Goal: Task Accomplishment & Management: Manage account settings

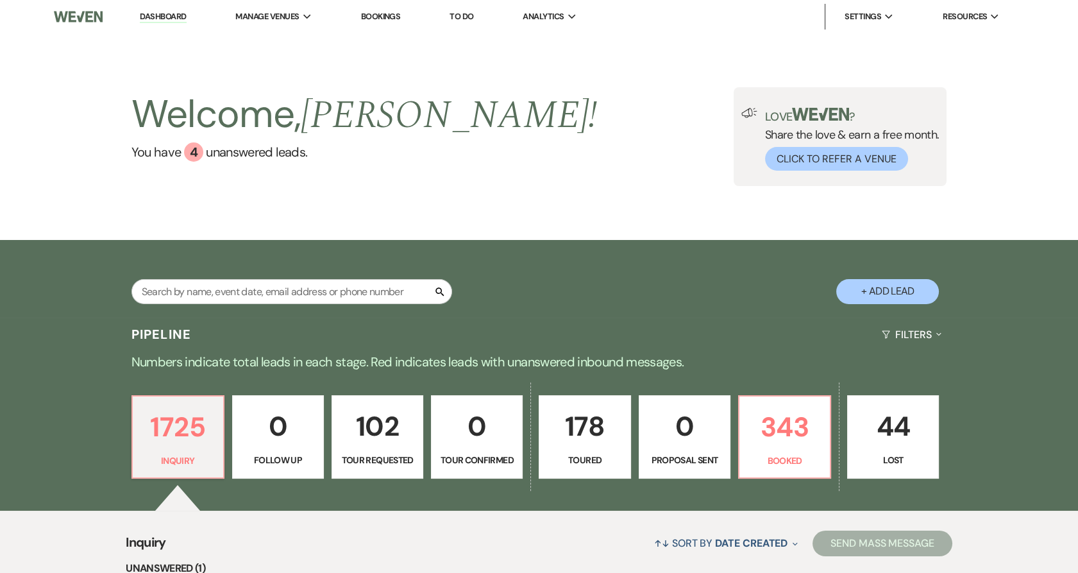
drag, startPoint x: 258, startPoint y: 35, endPoint x: 324, endPoint y: 169, distance: 149.7
click at [0, 0] on link "Urban Daisy Events" at bounding box center [0, 0] width 0 height 0
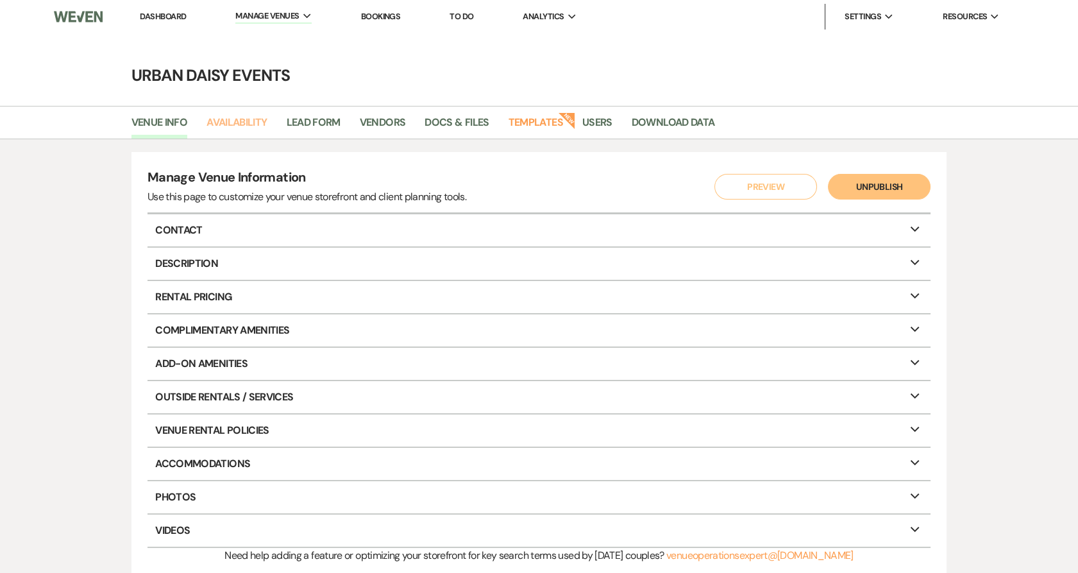
drag, startPoint x: 259, startPoint y: 124, endPoint x: 272, endPoint y: 128, distance: 13.4
click at [258, 125] on link "Availability" at bounding box center [236, 126] width 60 height 24
select select "2"
select select "2026"
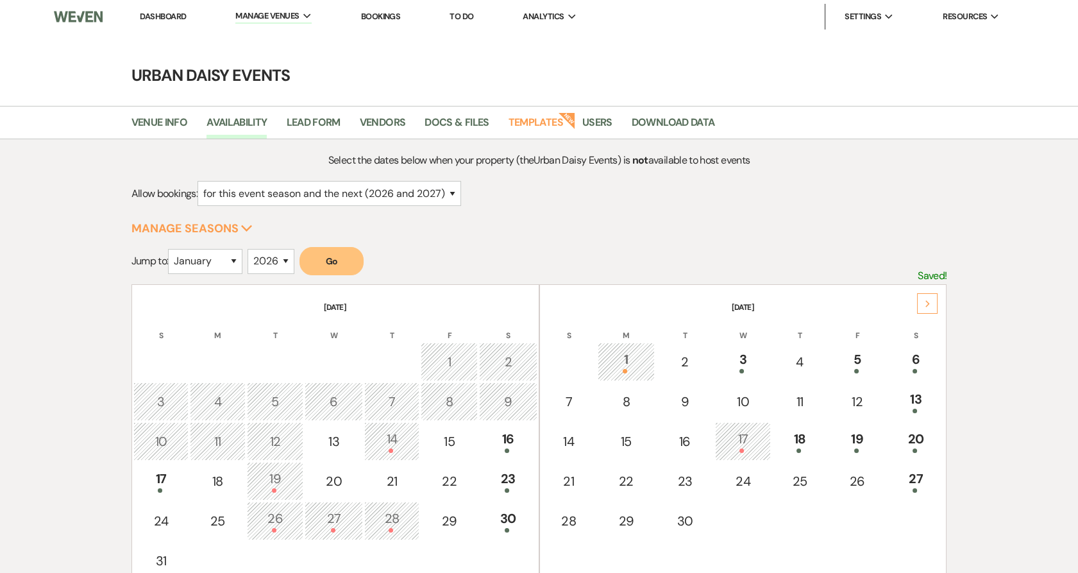
click at [925, 305] on icon "Next" at bounding box center [928, 304] width 6 height 8
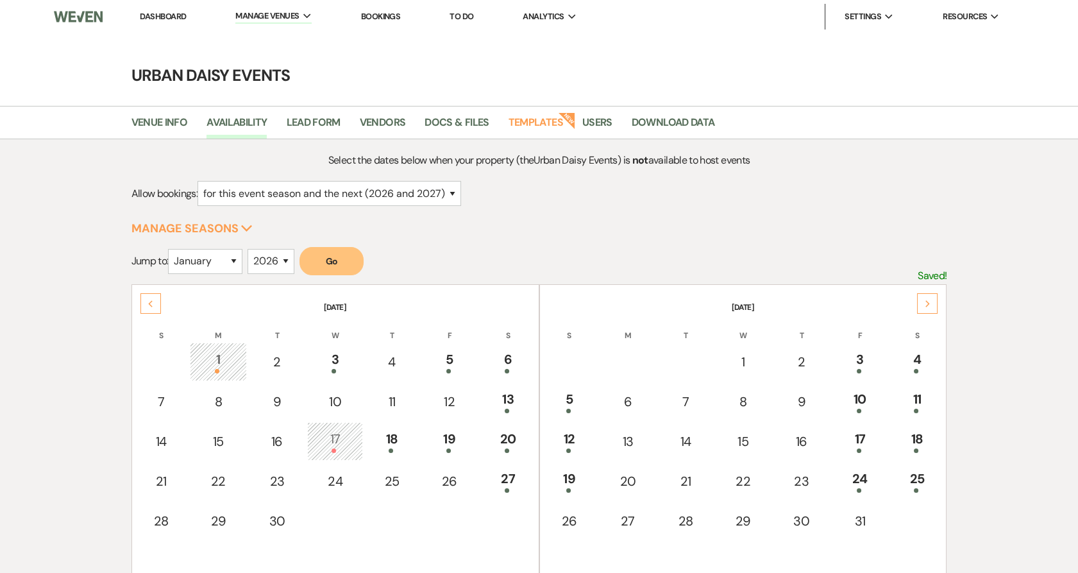
click at [925, 305] on icon "Next" at bounding box center [928, 304] width 6 height 8
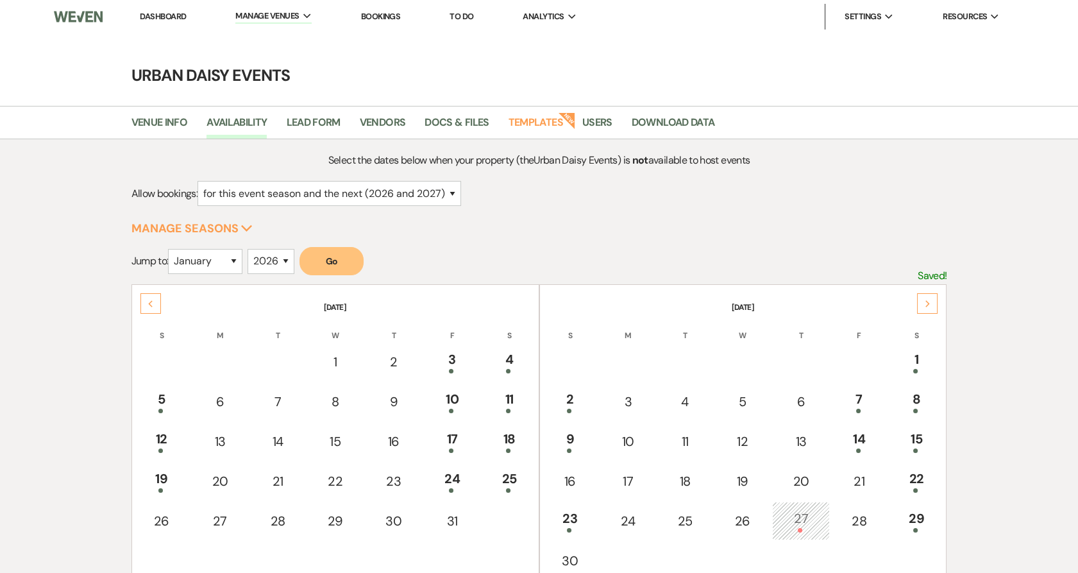
click at [925, 305] on icon "Next" at bounding box center [928, 304] width 6 height 8
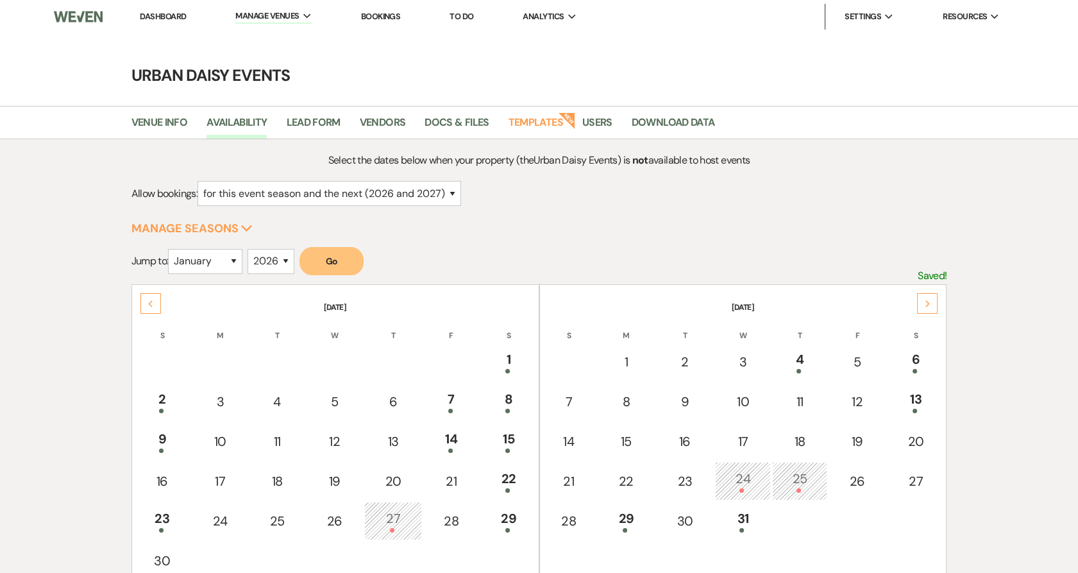
click at [925, 305] on icon "Next" at bounding box center [928, 304] width 6 height 8
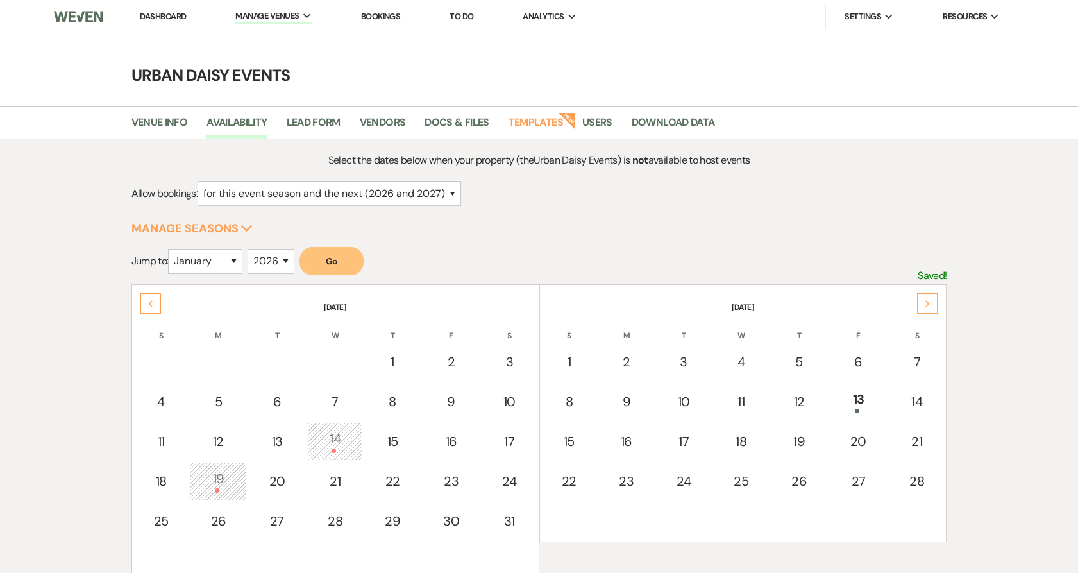
click at [925, 305] on icon "Next" at bounding box center [928, 304] width 6 height 8
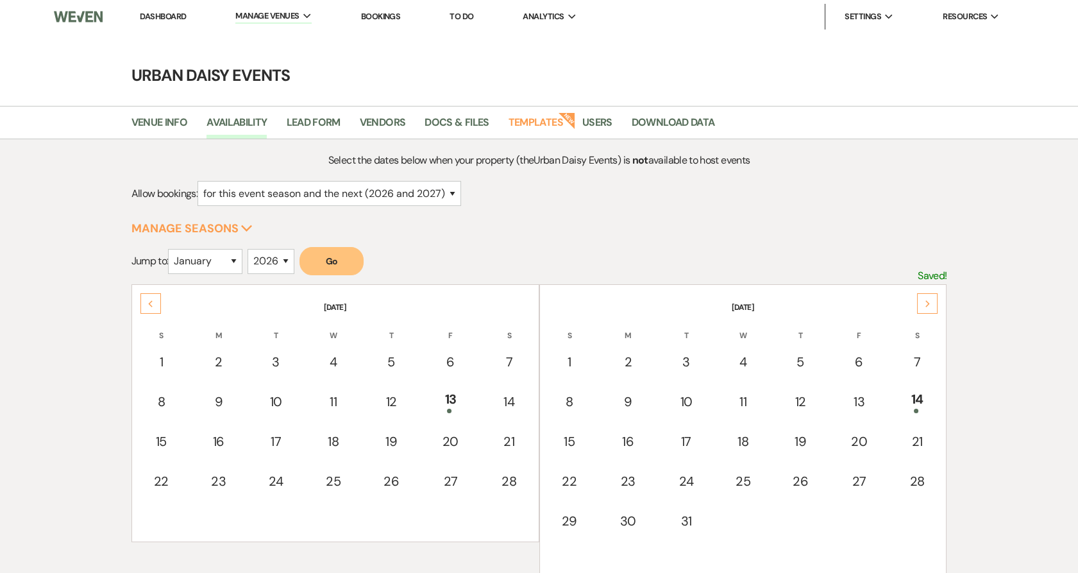
click at [925, 305] on icon "Next" at bounding box center [928, 304] width 6 height 8
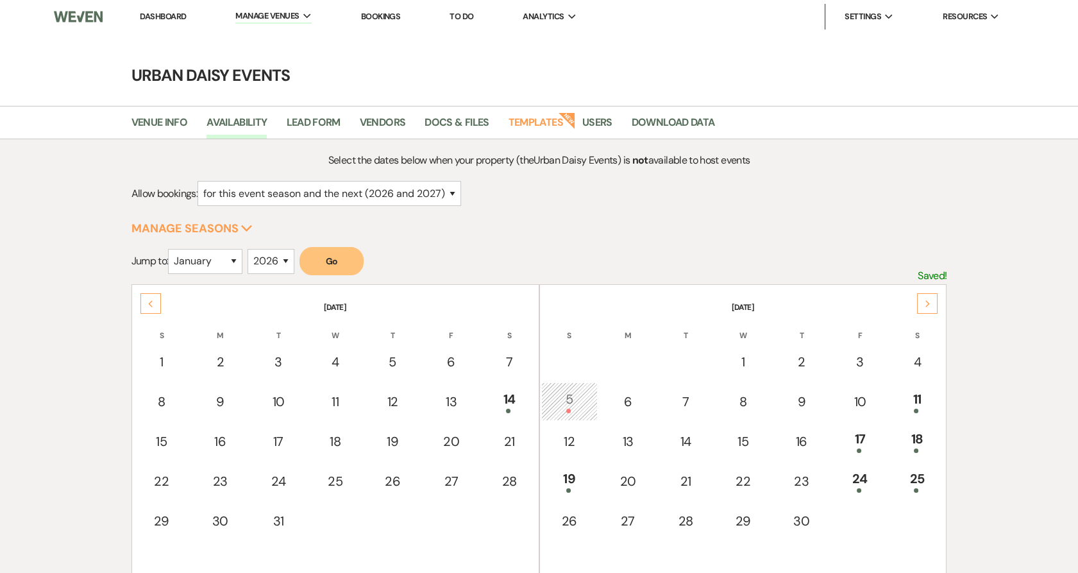
click at [925, 305] on icon "Next" at bounding box center [928, 304] width 6 height 8
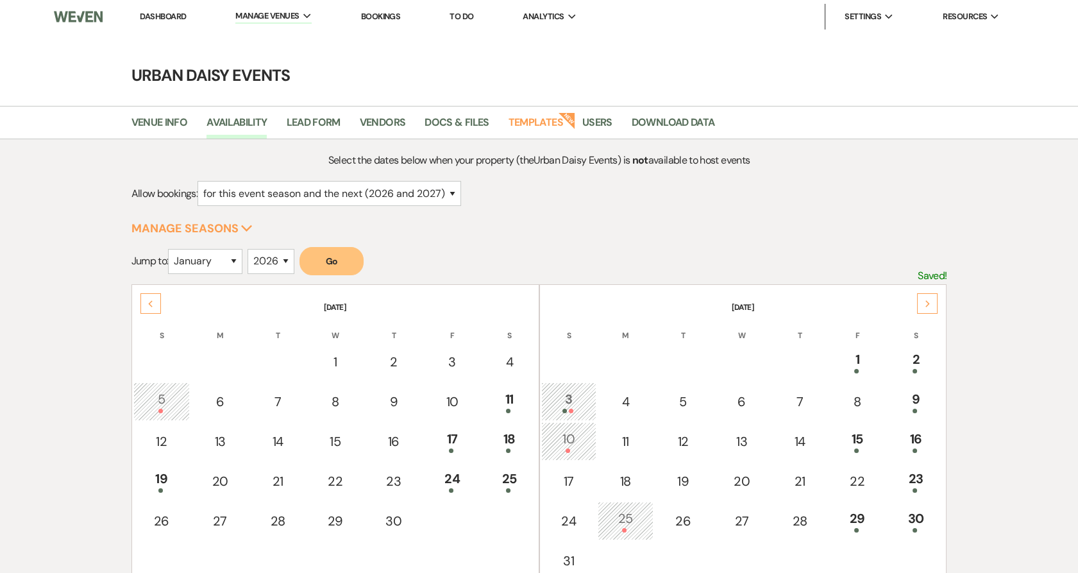
click at [925, 305] on icon "Next" at bounding box center [928, 304] width 6 height 8
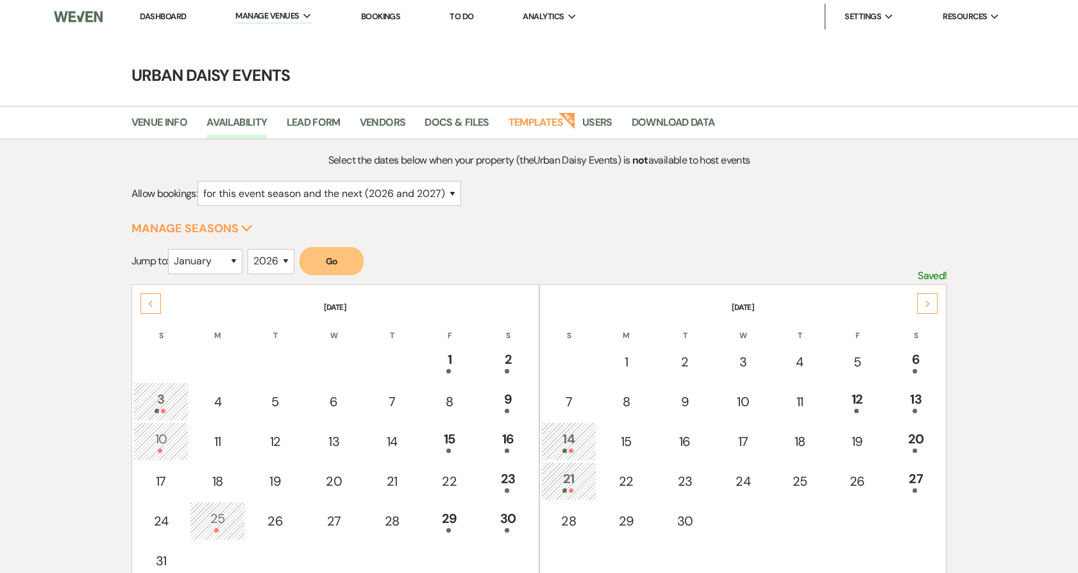
click at [928, 305] on icon "Next" at bounding box center [928, 304] width 6 height 8
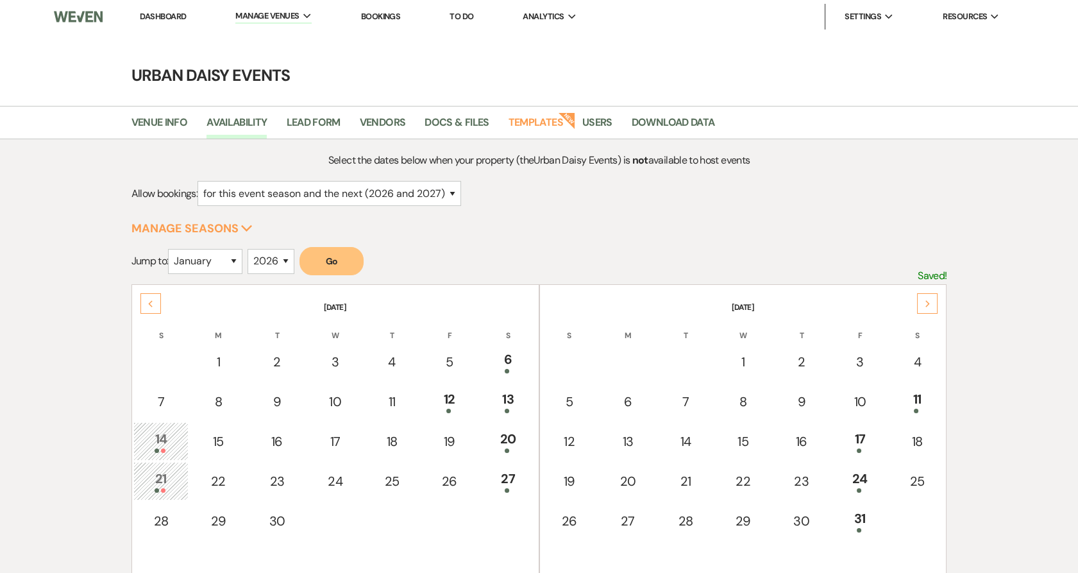
click at [151, 303] on icon "Previous" at bounding box center [150, 304] width 6 height 8
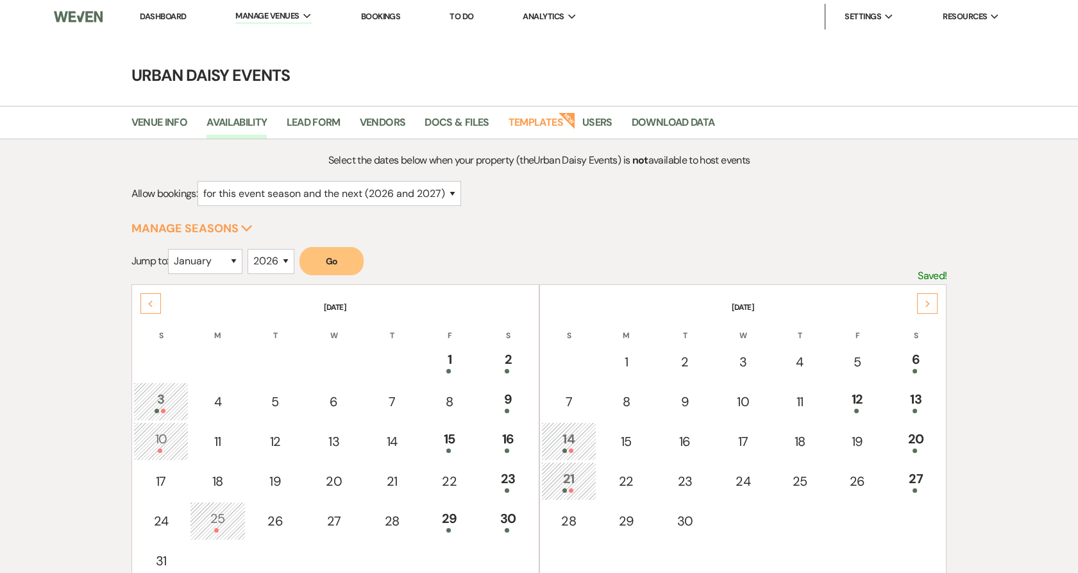
click at [930, 302] on div "Next" at bounding box center [927, 303] width 21 height 21
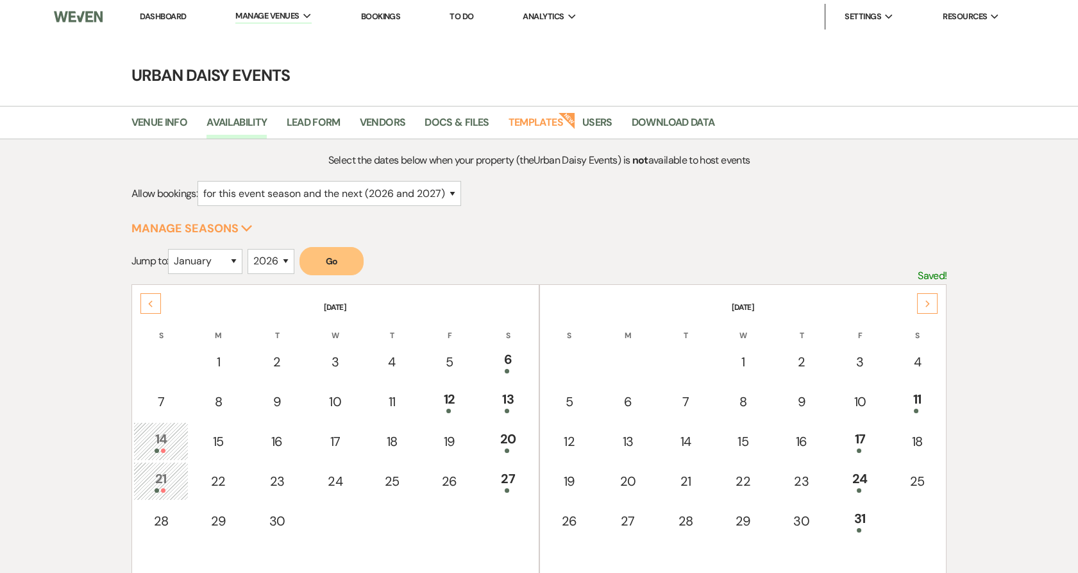
click at [930, 302] on div "Next" at bounding box center [927, 303] width 21 height 21
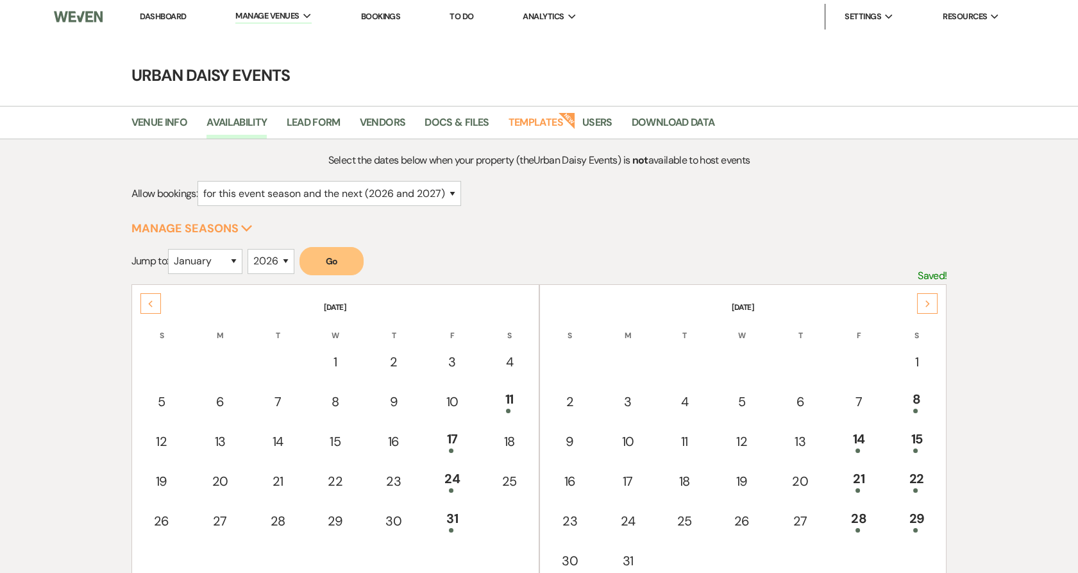
click at [927, 305] on icon "Next" at bounding box center [928, 304] width 6 height 8
